Goal: Communication & Community: Connect with others

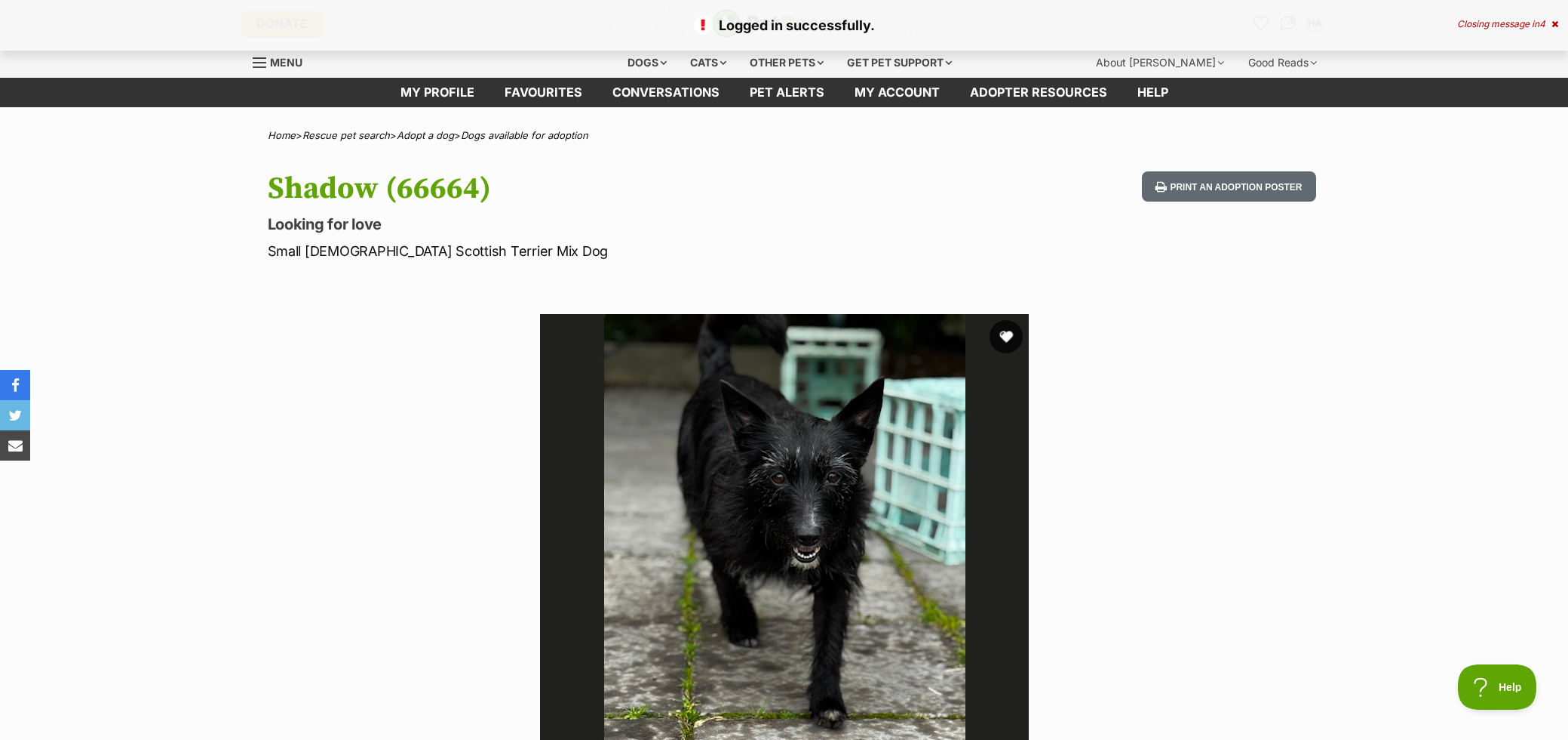
click at [1005, 335] on button "favourite" at bounding box center [1006, 337] width 34 height 34
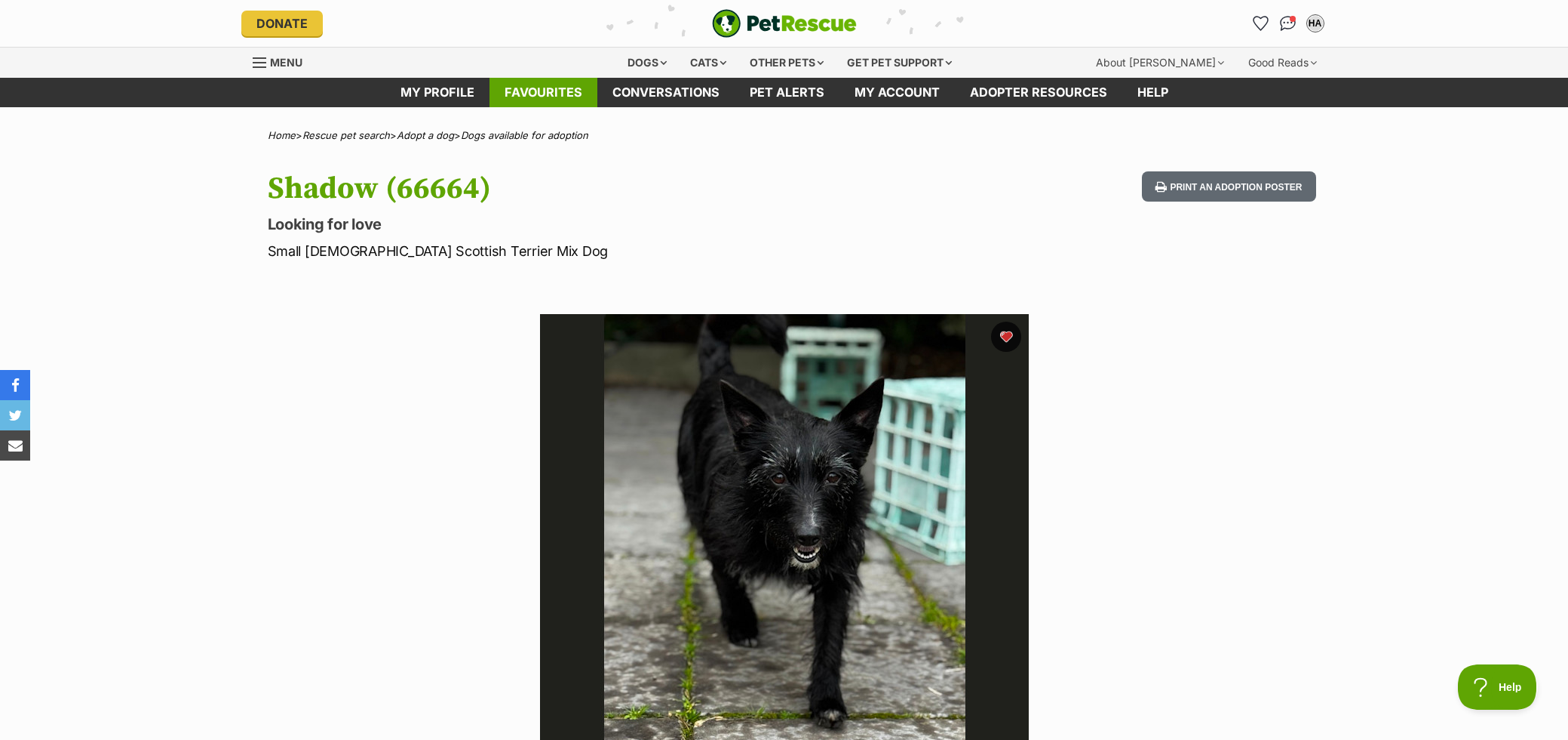
click at [531, 94] on link "Favourites" at bounding box center [543, 93] width 108 height 30
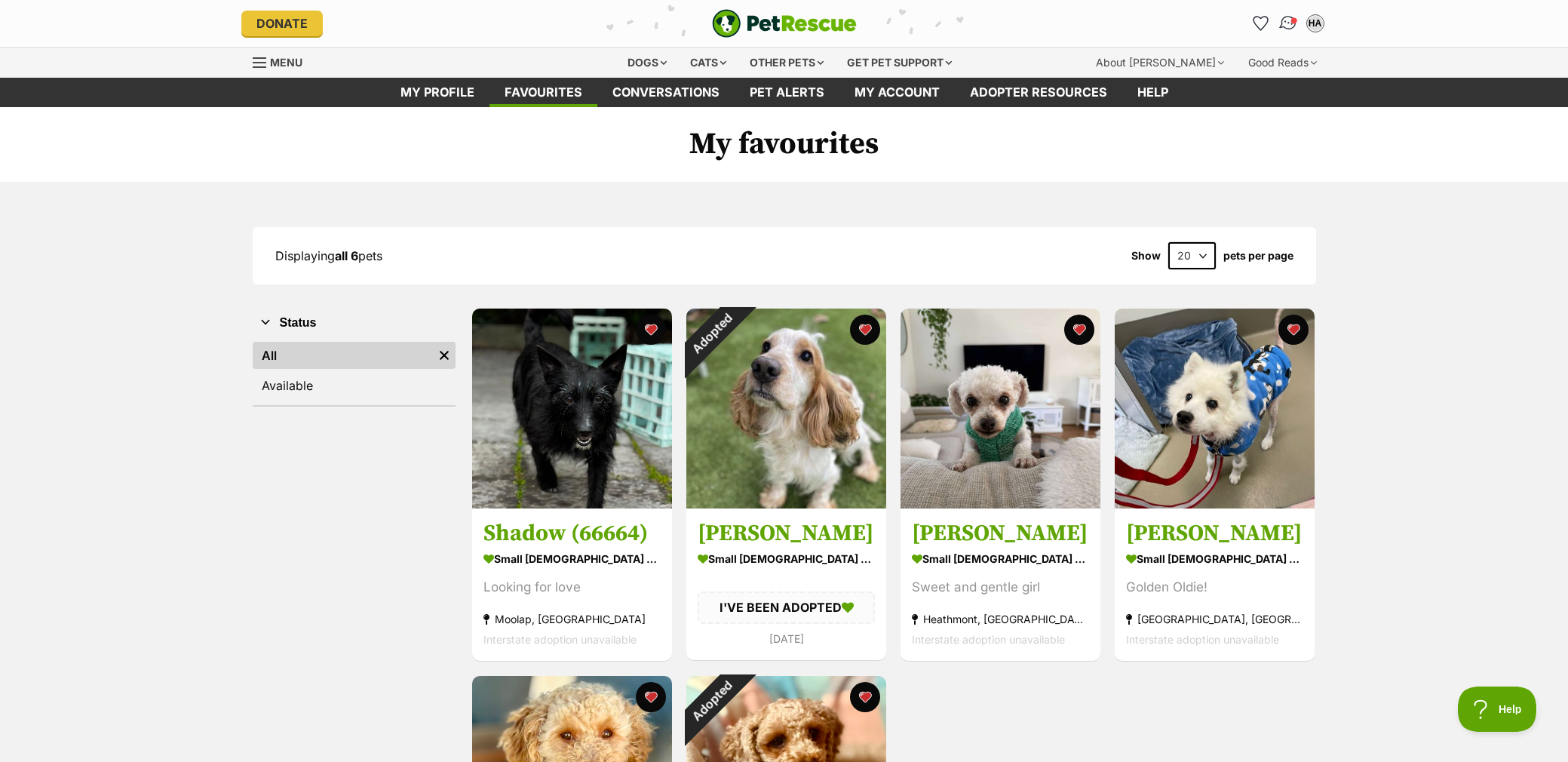
click at [1288, 22] on img "Conversations" at bounding box center [1288, 24] width 21 height 20
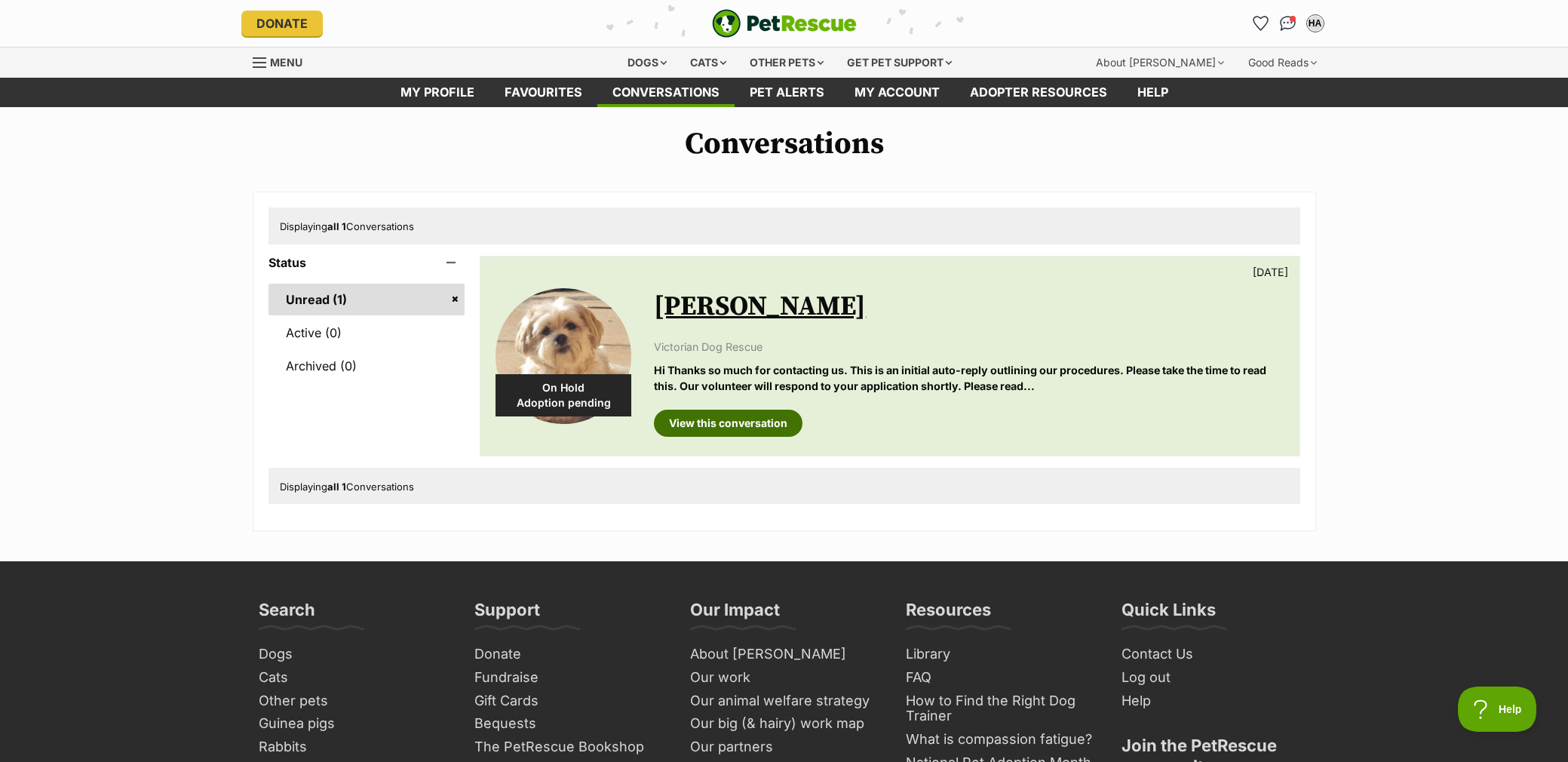
click at [721, 426] on link "View this conversation" at bounding box center [728, 423] width 149 height 28
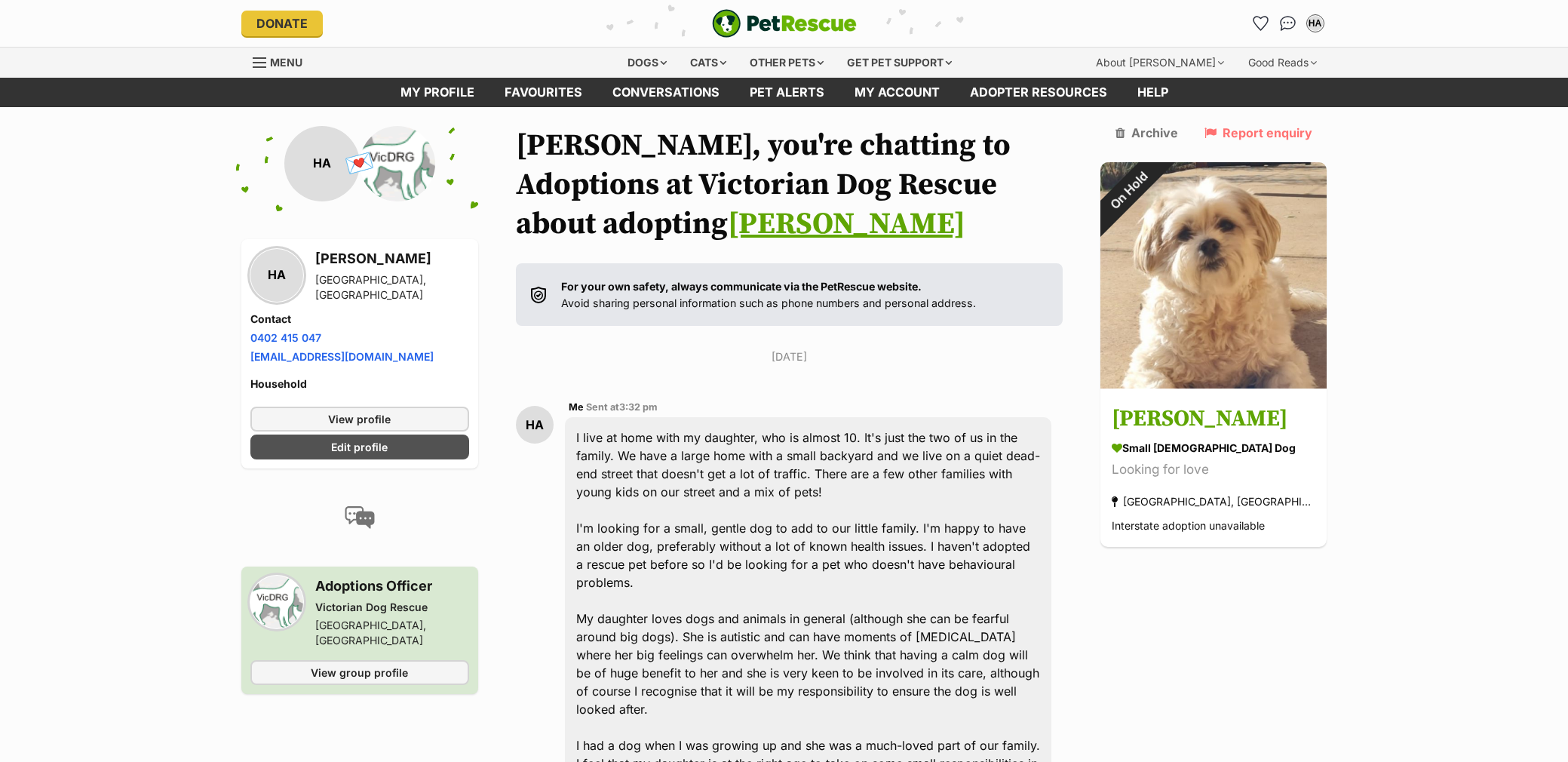
click at [778, 33] on img "PetRescue" at bounding box center [784, 23] width 145 height 29
